Goal: Information Seeking & Learning: Learn about a topic

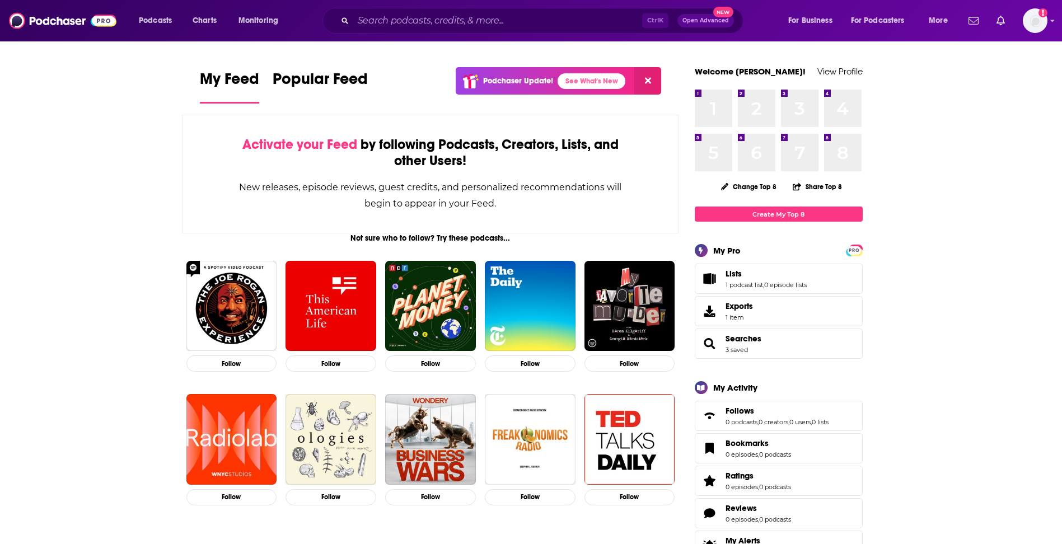
click at [439, 18] on input "Search podcasts, credits, & more..." at bounding box center [497, 21] width 289 height 18
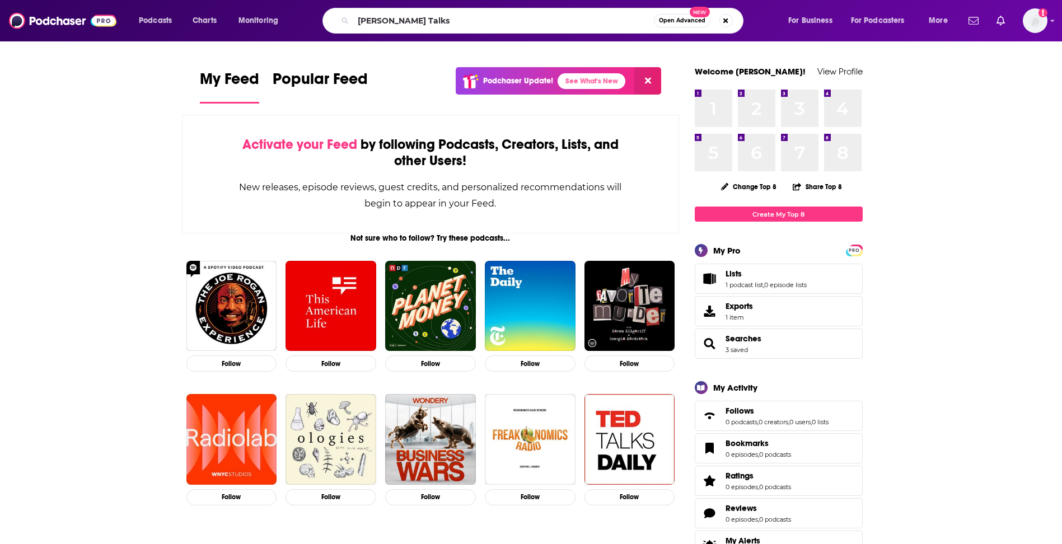
type input "[PERSON_NAME] Talks"
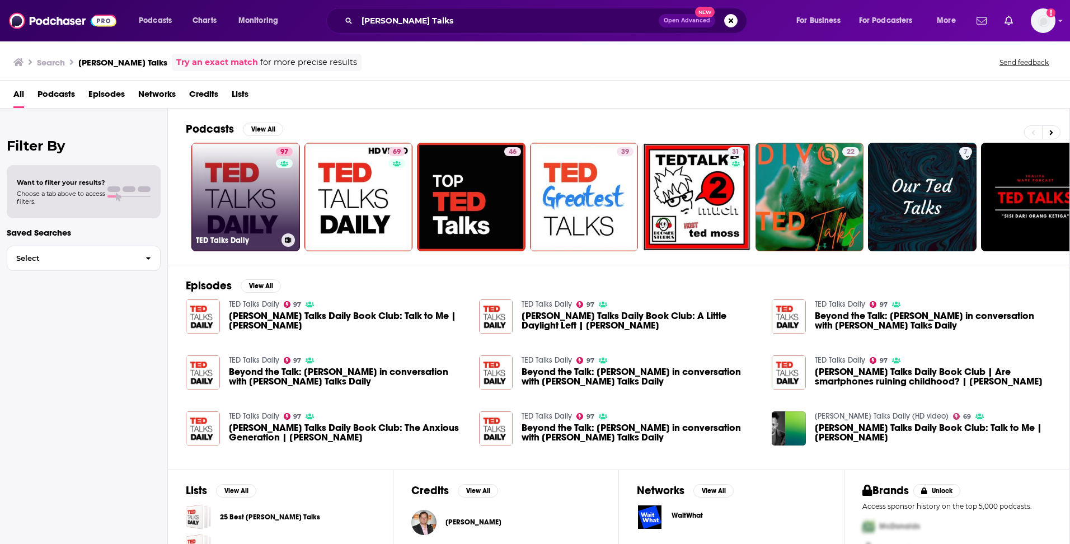
click at [241, 211] on link "97 [PERSON_NAME] Talks Daily" at bounding box center [245, 197] width 109 height 109
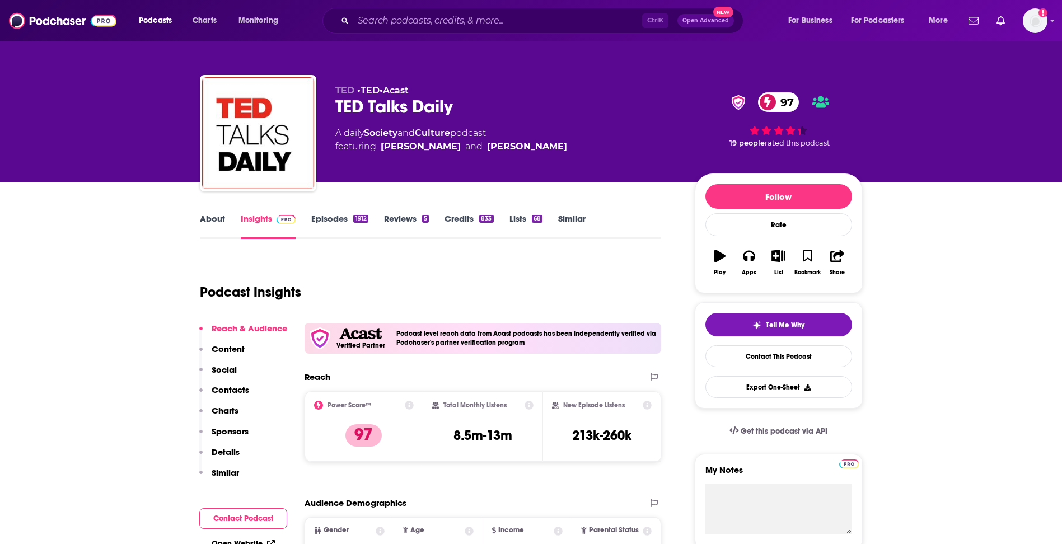
click at [237, 390] on p "Contacts" at bounding box center [231, 390] width 38 height 11
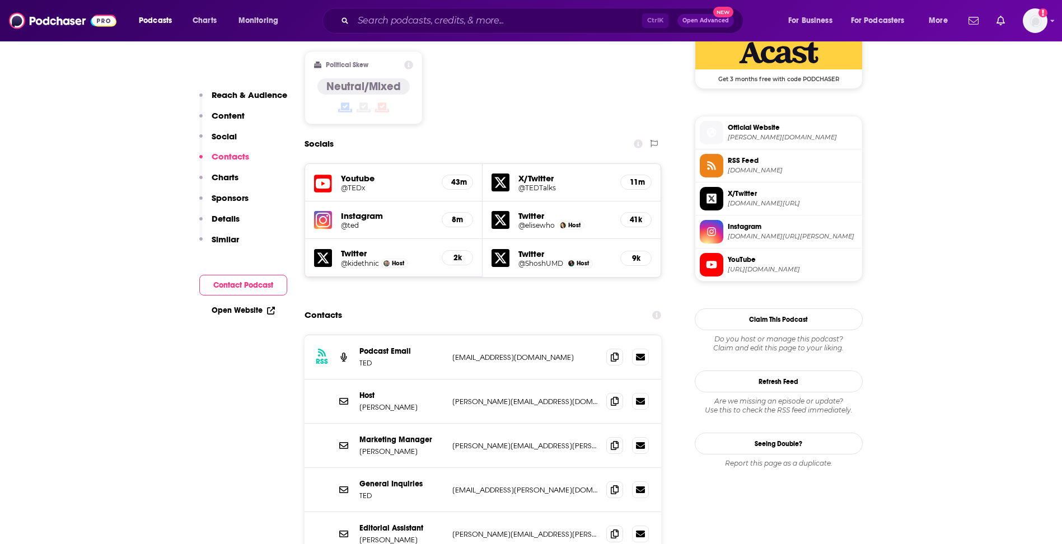
scroll to position [1034, 0]
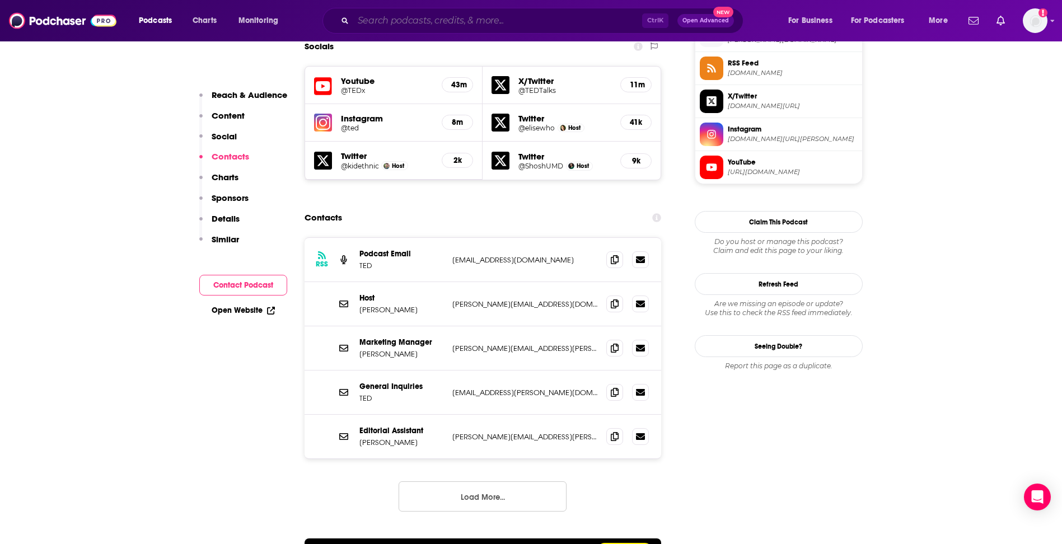
click at [382, 16] on input "Search podcasts, credits, & more..." at bounding box center [497, 21] width 289 height 18
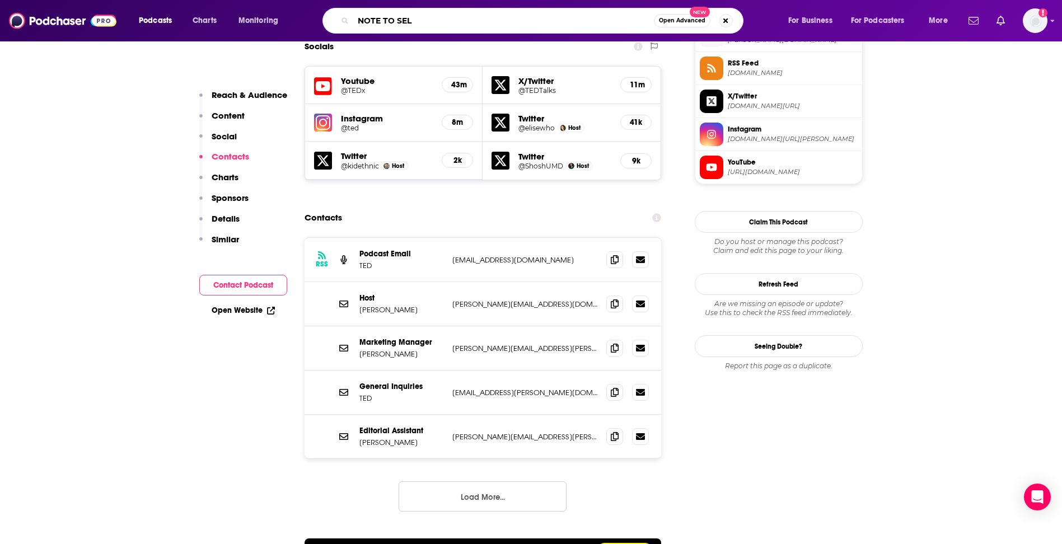
type input "NOTE TO SELF"
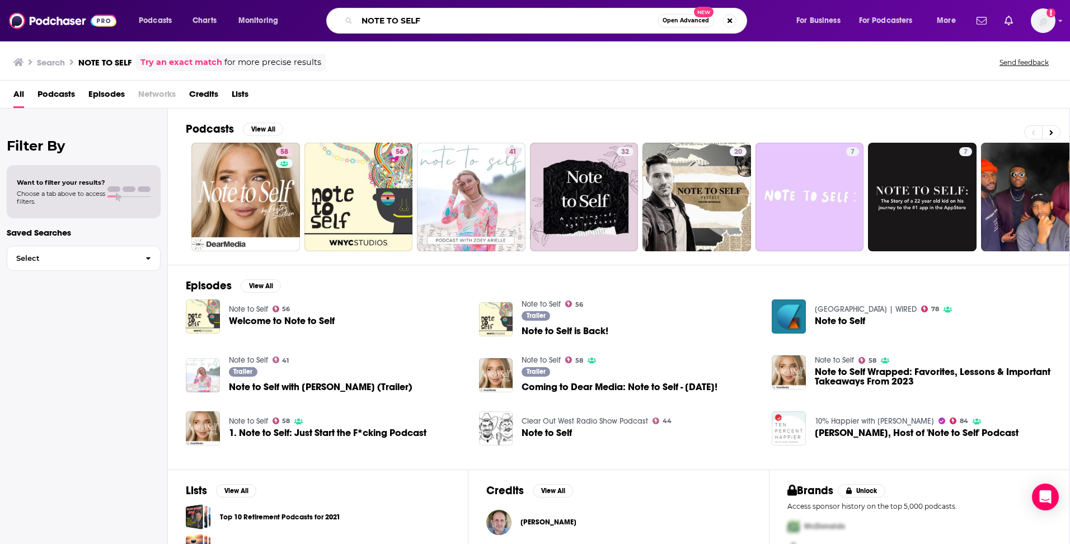
click at [390, 22] on input "NOTE TO SELF" at bounding box center [507, 21] width 301 height 18
type input "t"
type input "The Happiness Lab"
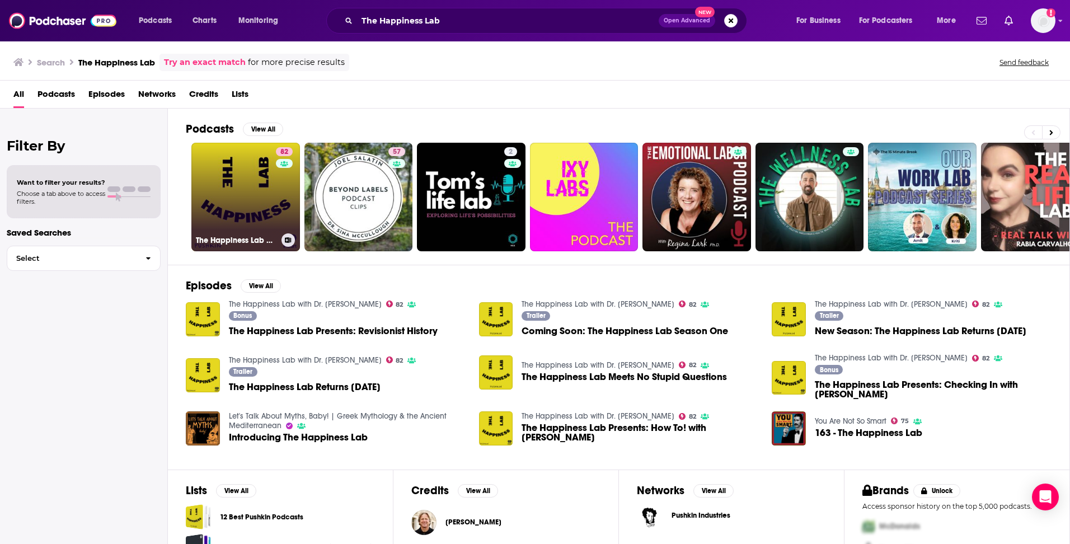
click at [235, 213] on link "82 The Happiness Lab with Dr. [PERSON_NAME]" at bounding box center [245, 197] width 109 height 109
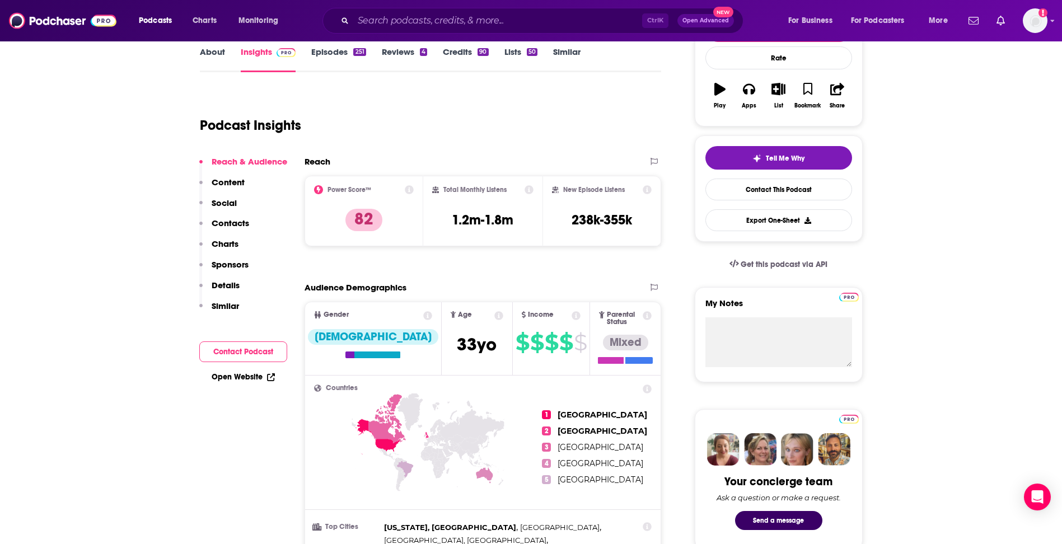
scroll to position [168, 0]
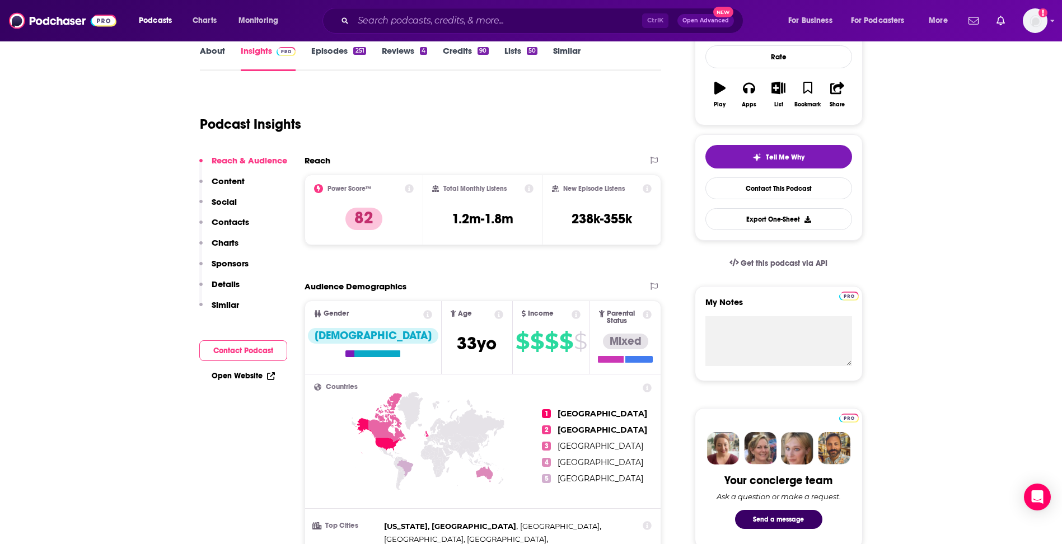
click at [232, 222] on p "Contacts" at bounding box center [231, 222] width 38 height 11
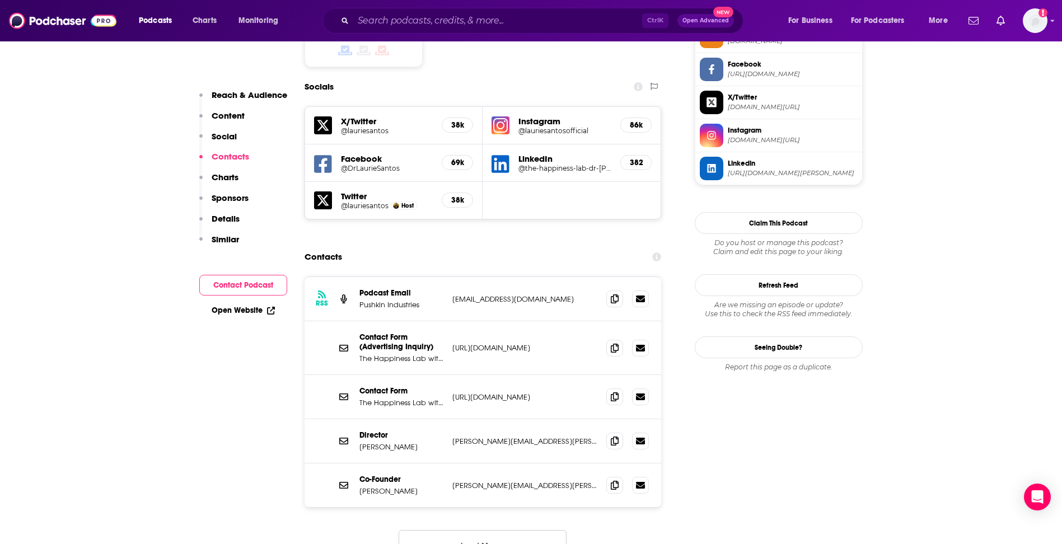
scroll to position [997, 0]
